Goal: Obtain resource: Download file/media

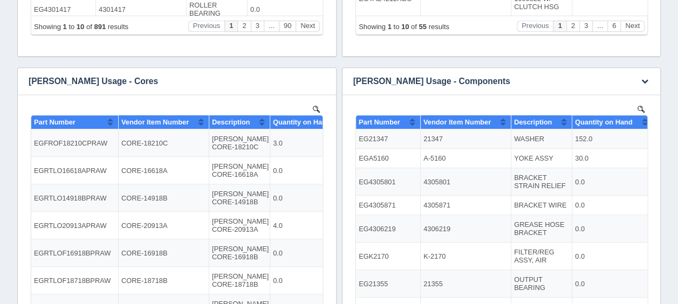
scroll to position [377, 0]
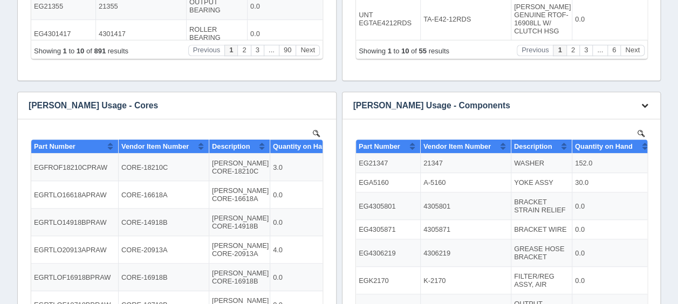
click at [645, 101] on button "button" at bounding box center [644, 106] width 15 height 17
click at [614, 102] on h3 "[PERSON_NAME] Usage - Components" at bounding box center [484, 105] width 285 height 27
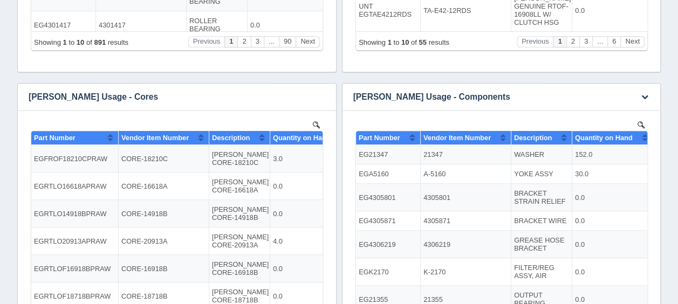
scroll to position [362, 0]
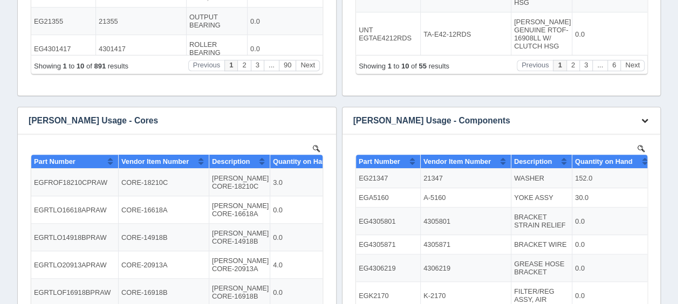
click at [643, 117] on icon "button" at bounding box center [644, 120] width 7 height 7
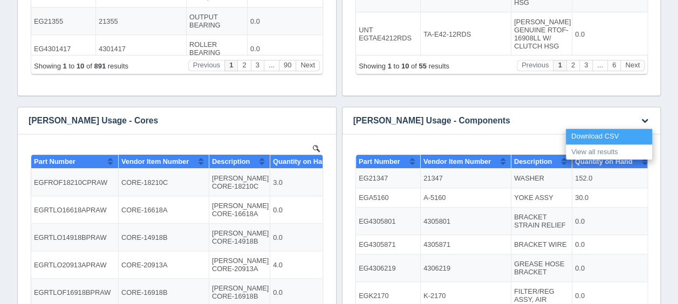
click at [602, 135] on link "Download CSV" at bounding box center [608, 137] width 86 height 16
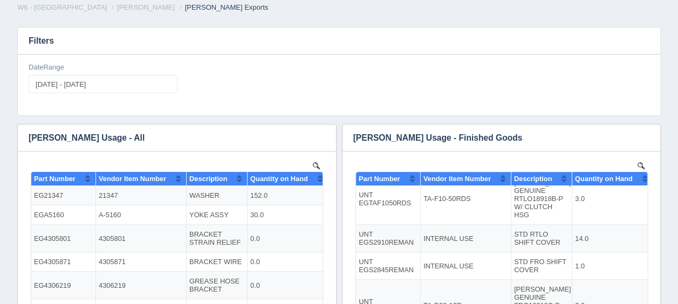
scroll to position [0, 0]
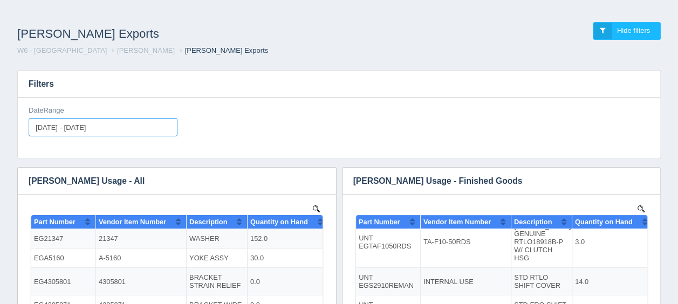
type input "[DATE]"
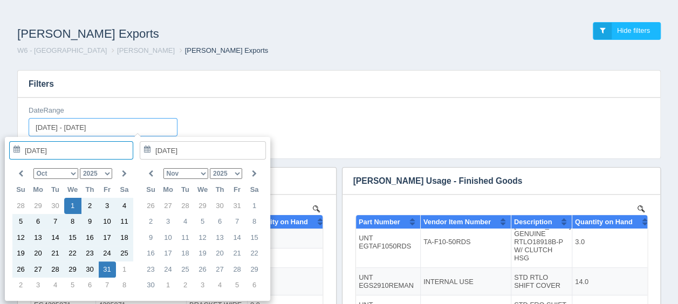
drag, startPoint x: 108, startPoint y: 129, endPoint x: 89, endPoint y: 130, distance: 18.4
click at [89, 130] on input "[DATE] - [DATE]" at bounding box center [103, 127] width 149 height 18
type input "2025-5-10-3110-01 - 202"
click at [113, 127] on input "2025-5-10-3110-01 - 202" at bounding box center [103, 127] width 149 height 18
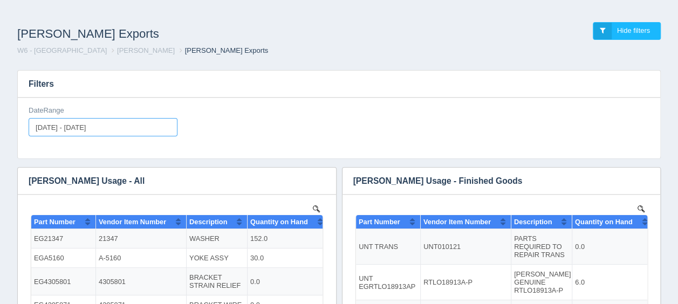
type input "[DATE]"
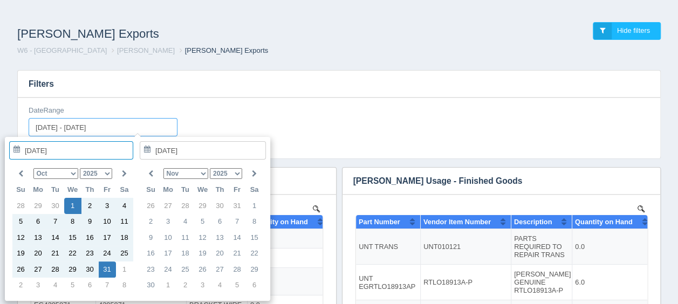
click at [53, 128] on input "[DATE] - [DATE]" at bounding box center [103, 127] width 149 height 18
click at [22, 173] on icon at bounding box center [20, 173] width 5 height 7
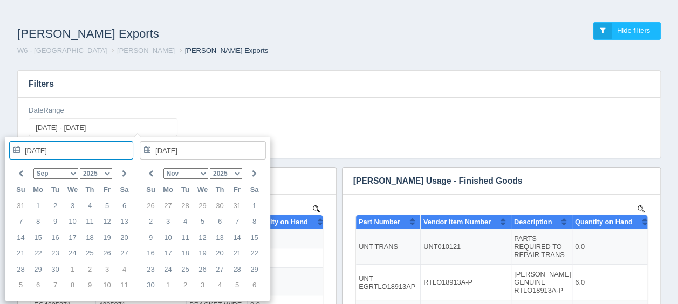
click at [22, 173] on icon at bounding box center [20, 173] width 5 height 7
click at [127, 173] on th at bounding box center [124, 173] width 17 height 17
type input "2025-07-01"
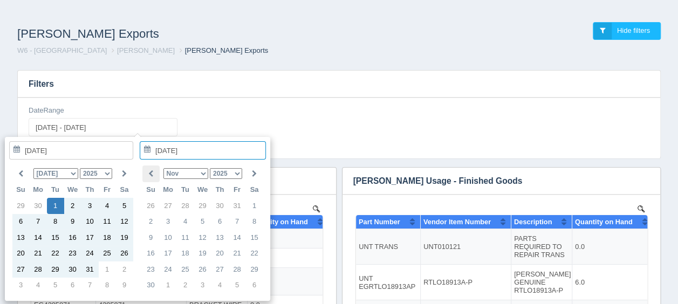
click at [152, 172] on icon at bounding box center [150, 173] width 5 height 7
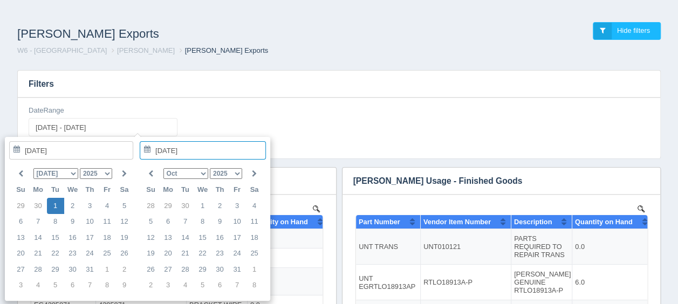
click at [152, 172] on icon at bounding box center [150, 173] width 5 height 7
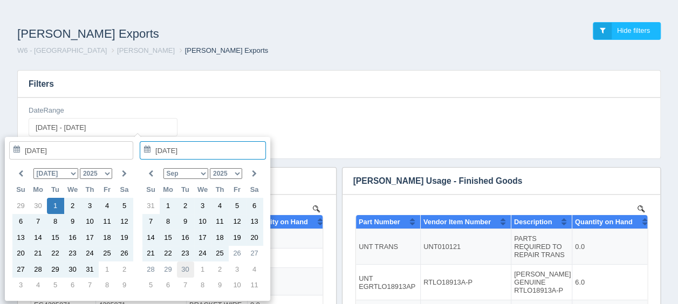
type input "2025-09-30"
type input "2025-07-01 - 2025-09-30"
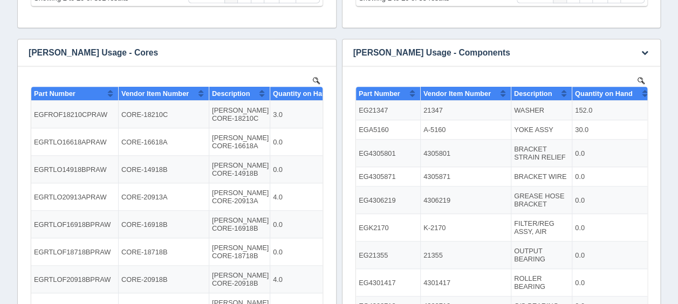
scroll to position [377, 0]
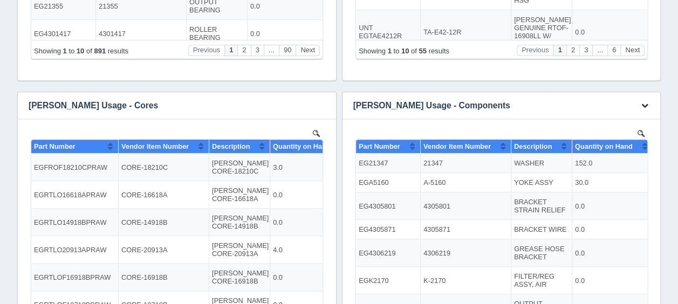
click at [644, 102] on icon "button" at bounding box center [644, 105] width 7 height 7
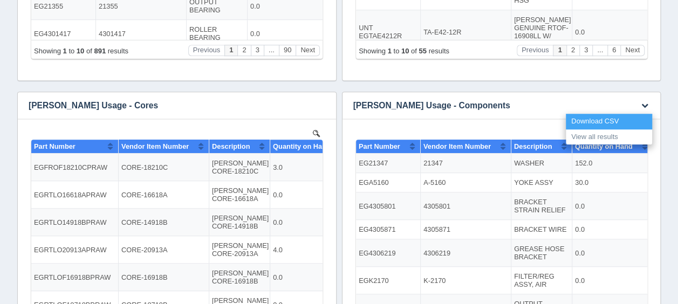
click at [599, 119] on link "Download CSV" at bounding box center [608, 122] width 86 height 16
